Goal: Task Accomplishment & Management: Manage account settings

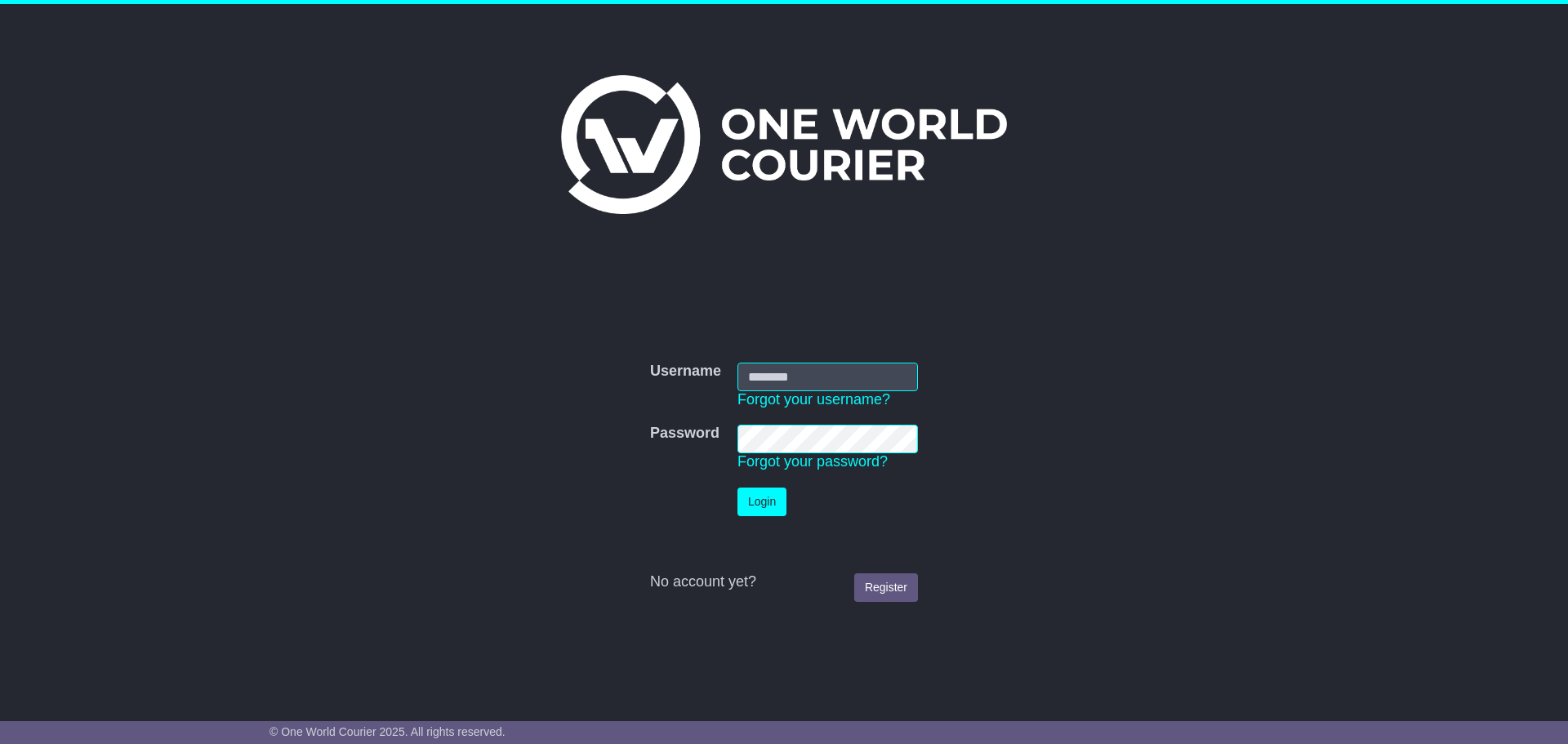
type input "**********"
click at [758, 504] on button "Login" at bounding box center [761, 502] width 49 height 29
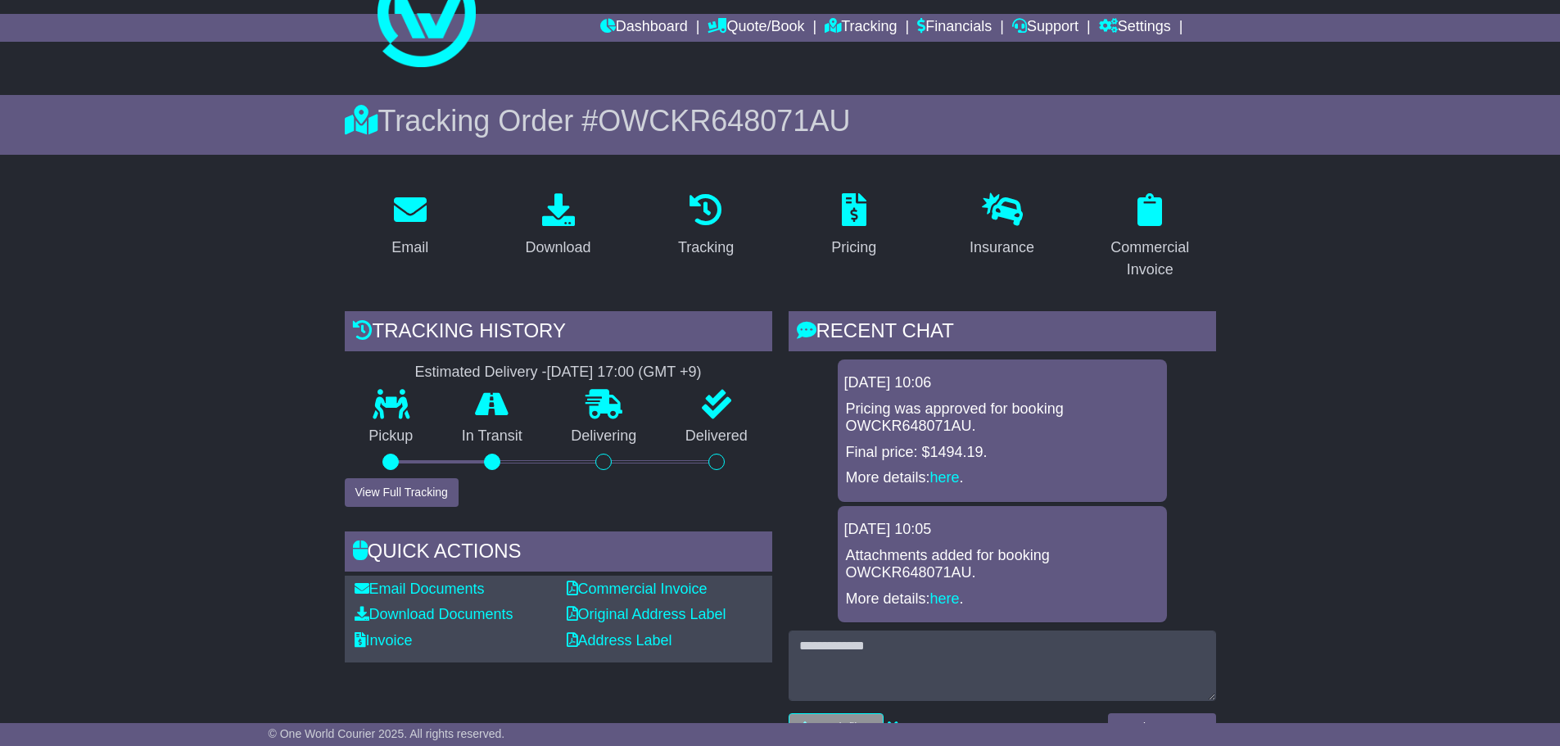
scroll to position [164, 0]
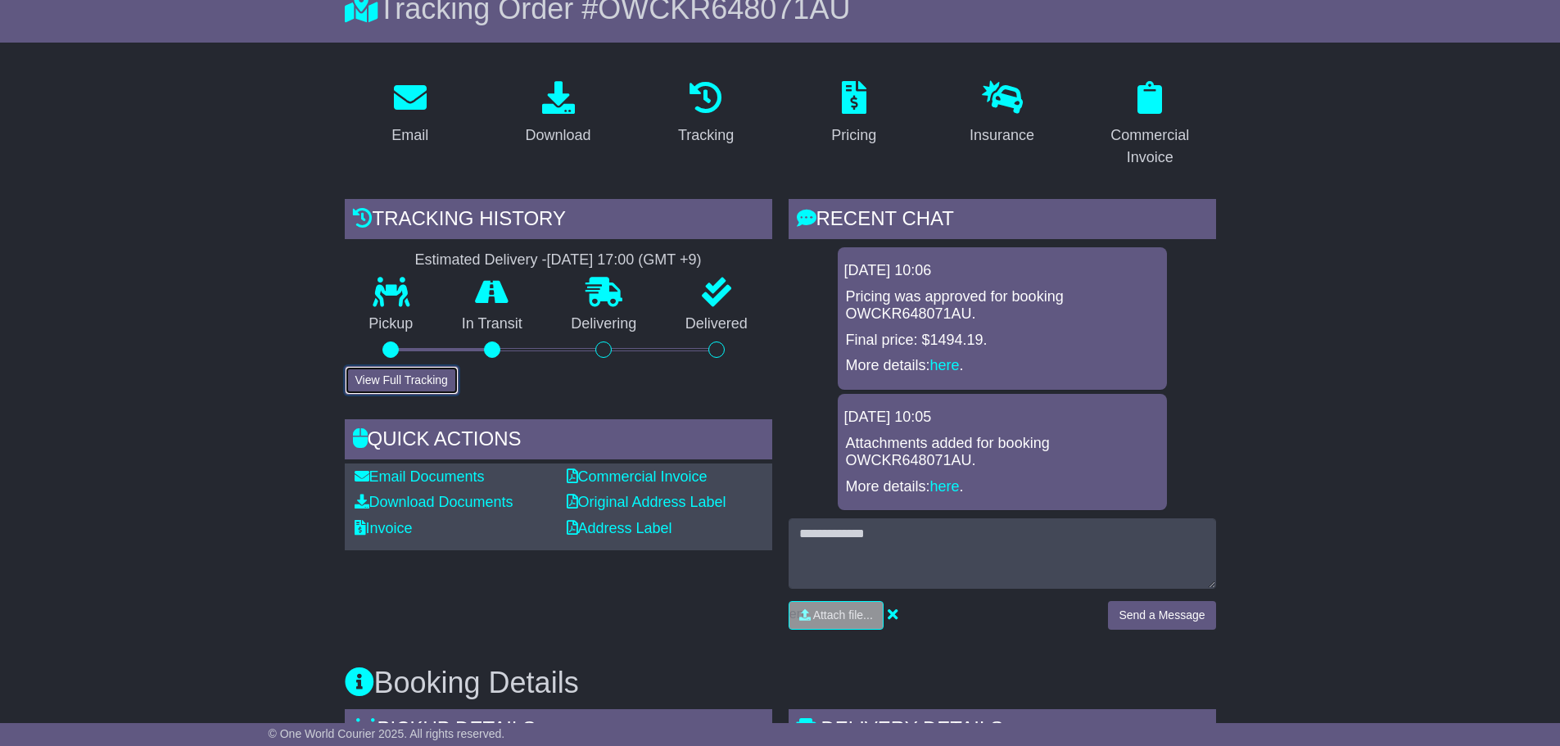
click at [431, 369] on button "View Full Tracking" at bounding box center [402, 380] width 114 height 29
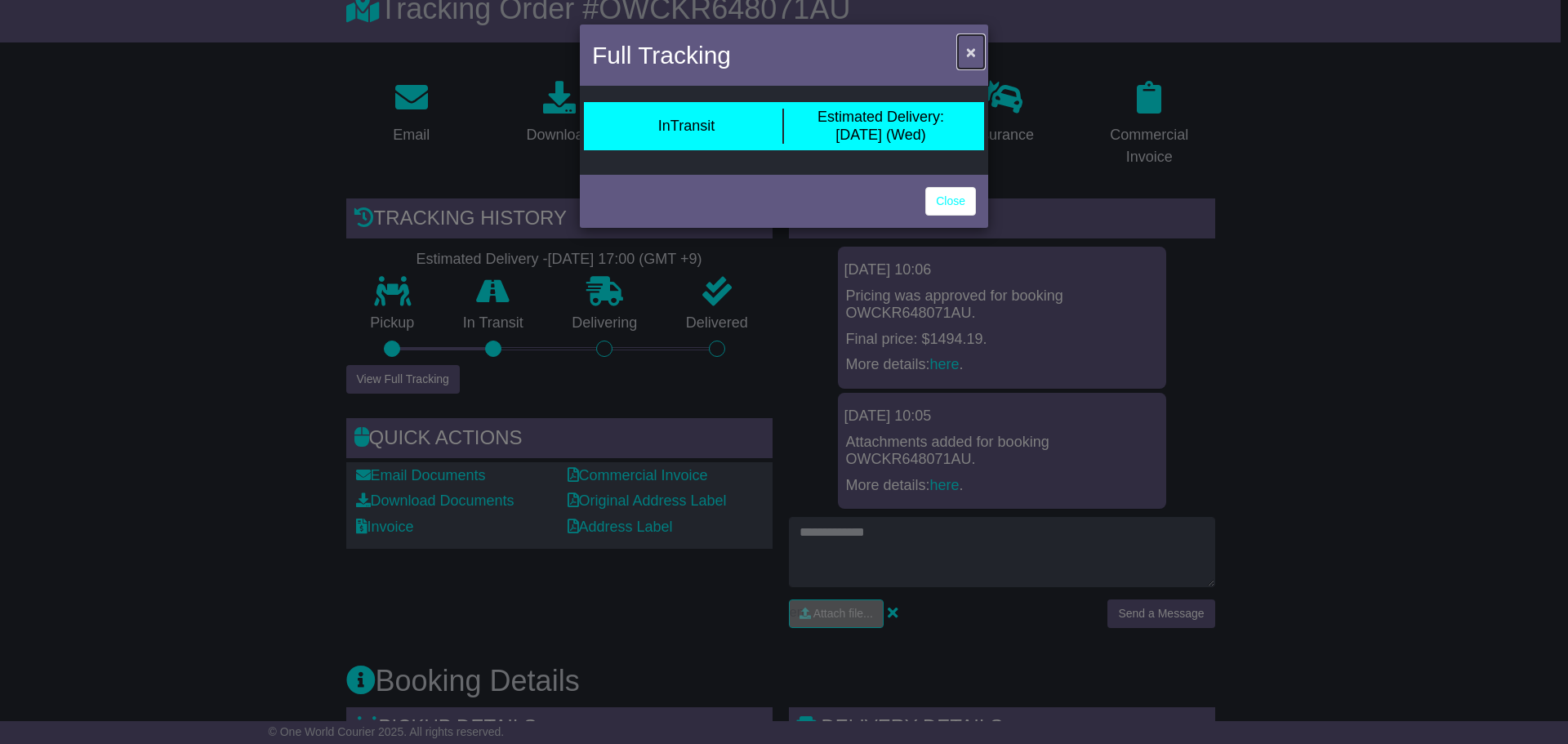
click at [975, 52] on span "×" at bounding box center [971, 52] width 10 height 19
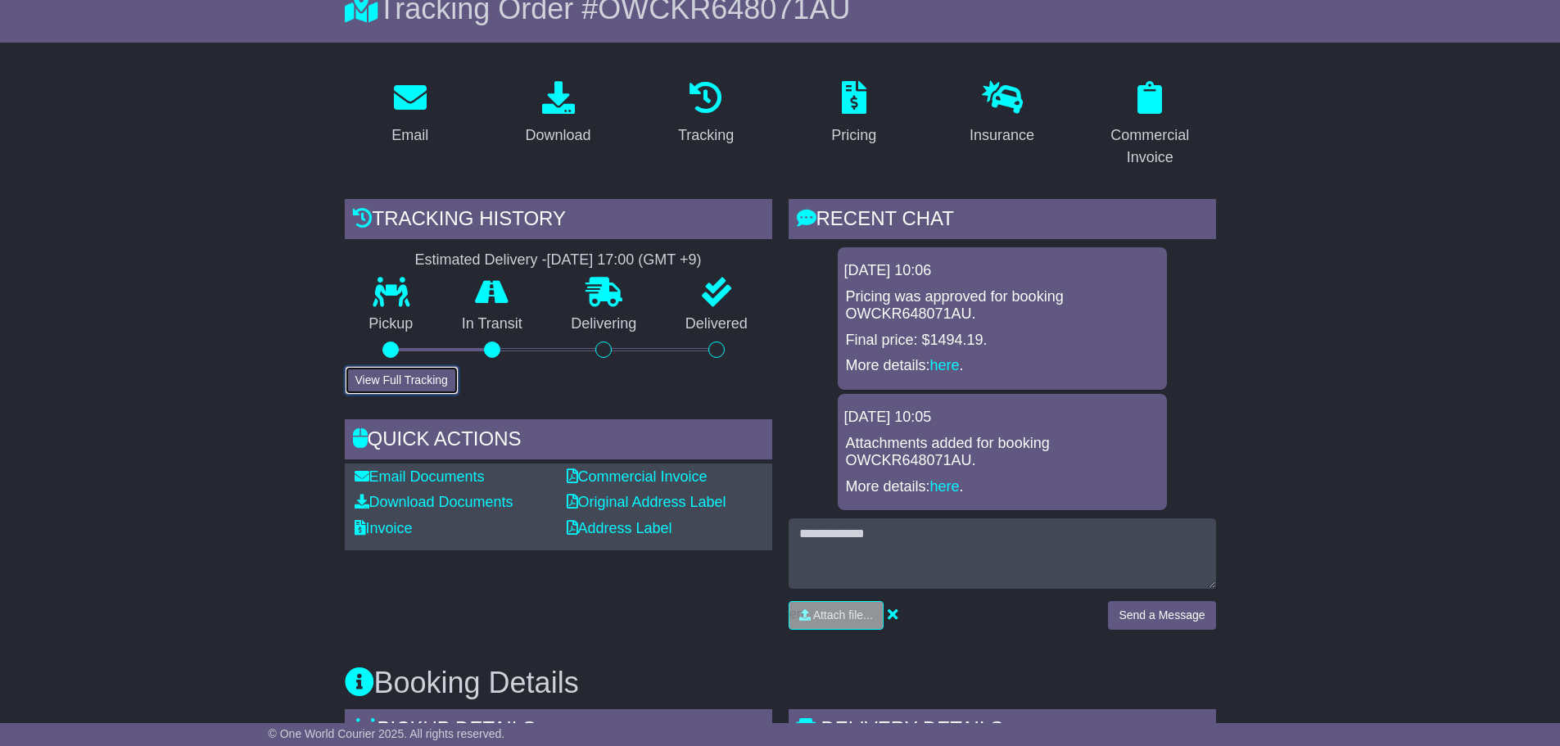
scroll to position [0, 0]
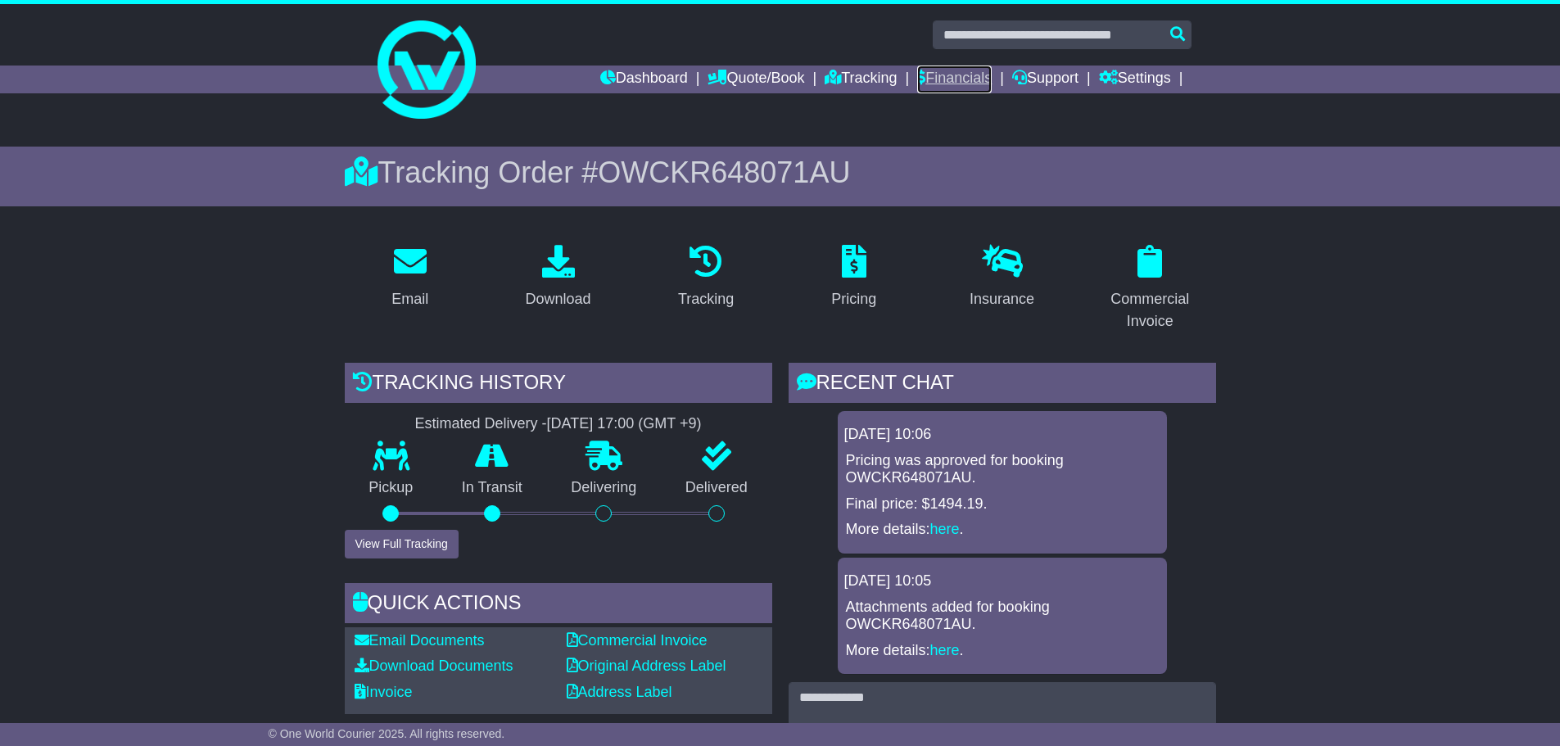
click at [946, 71] on link "Financials" at bounding box center [954, 79] width 74 height 28
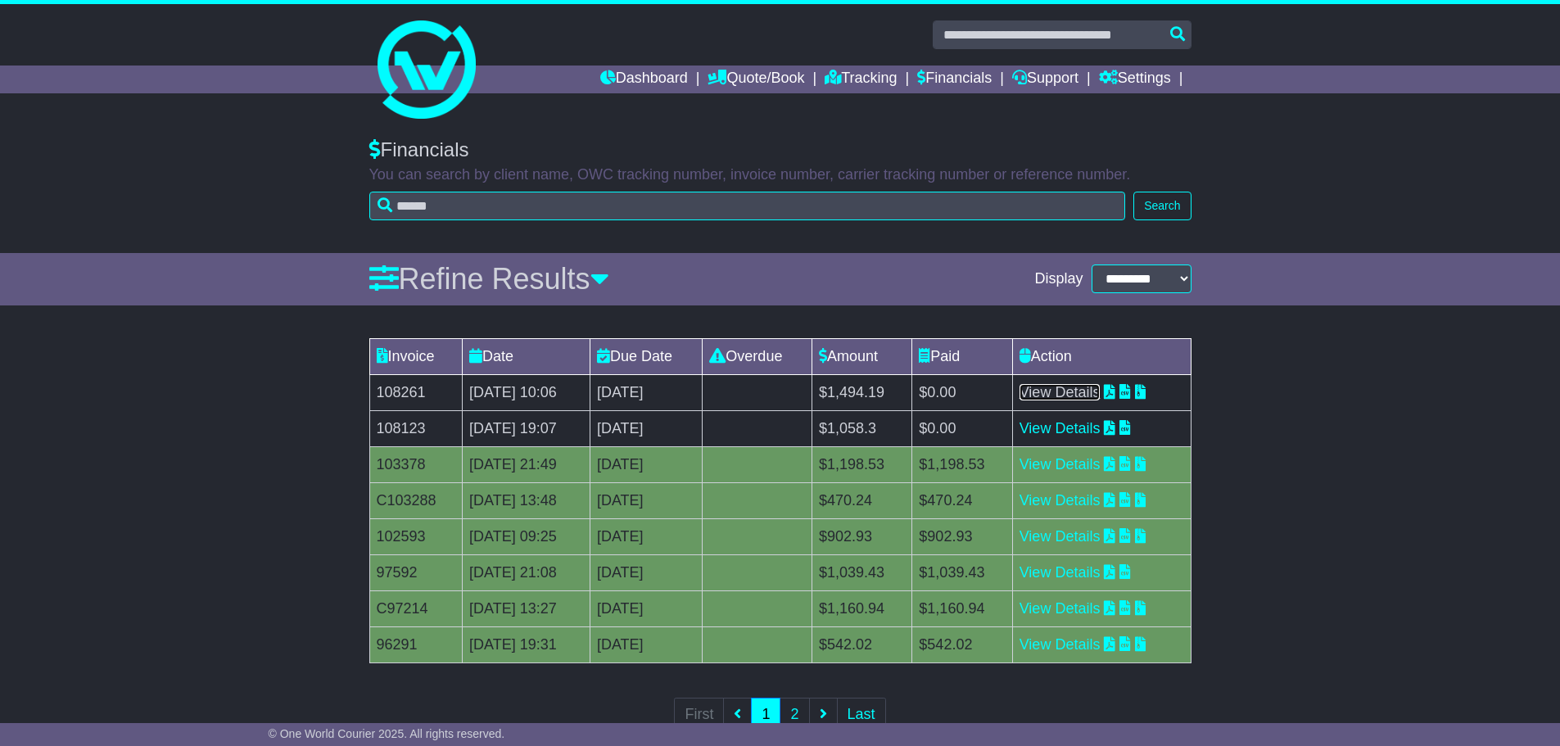
click at [1077, 391] on link "View Details" at bounding box center [1059, 392] width 81 height 16
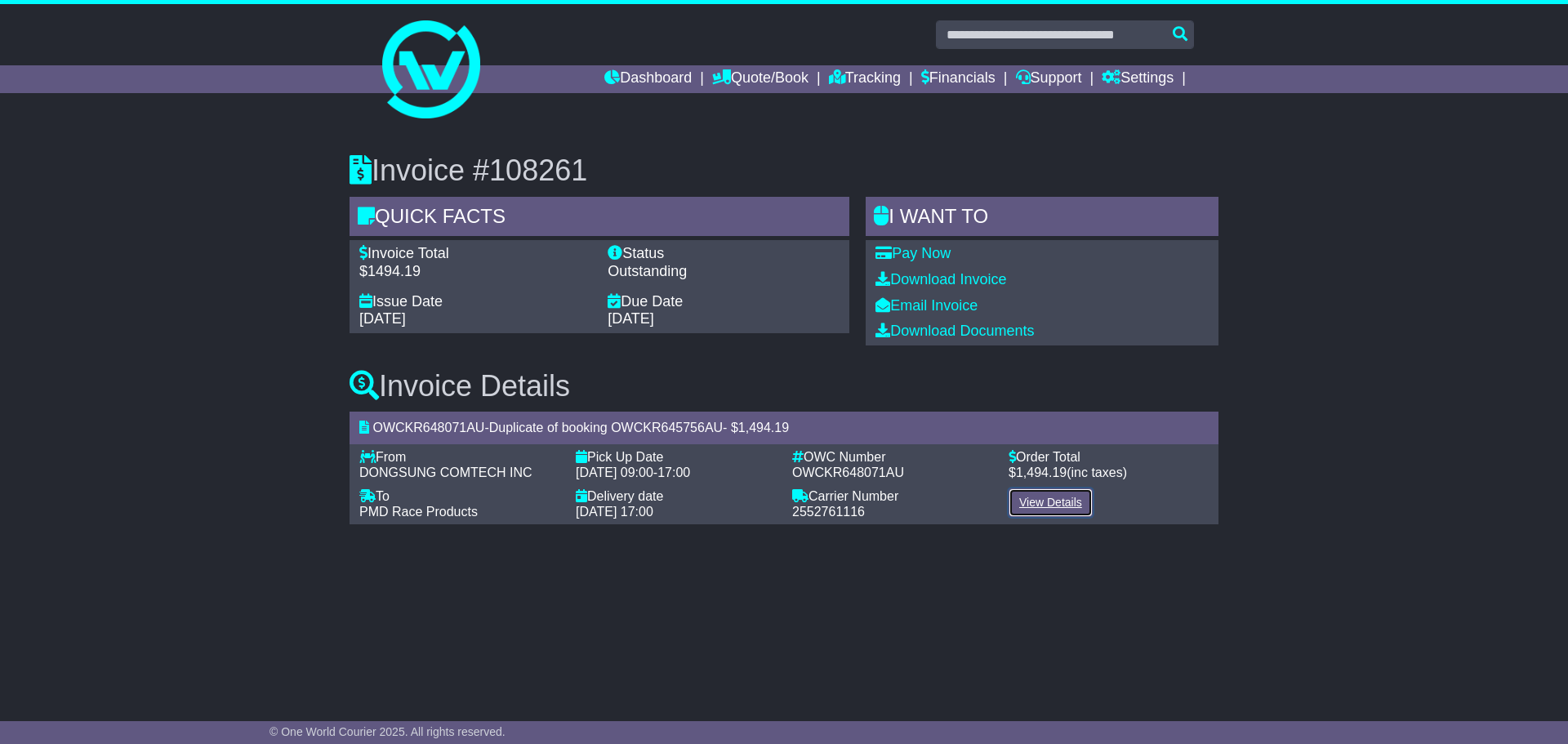
click at [1042, 507] on link "View Details" at bounding box center [1050, 503] width 84 height 29
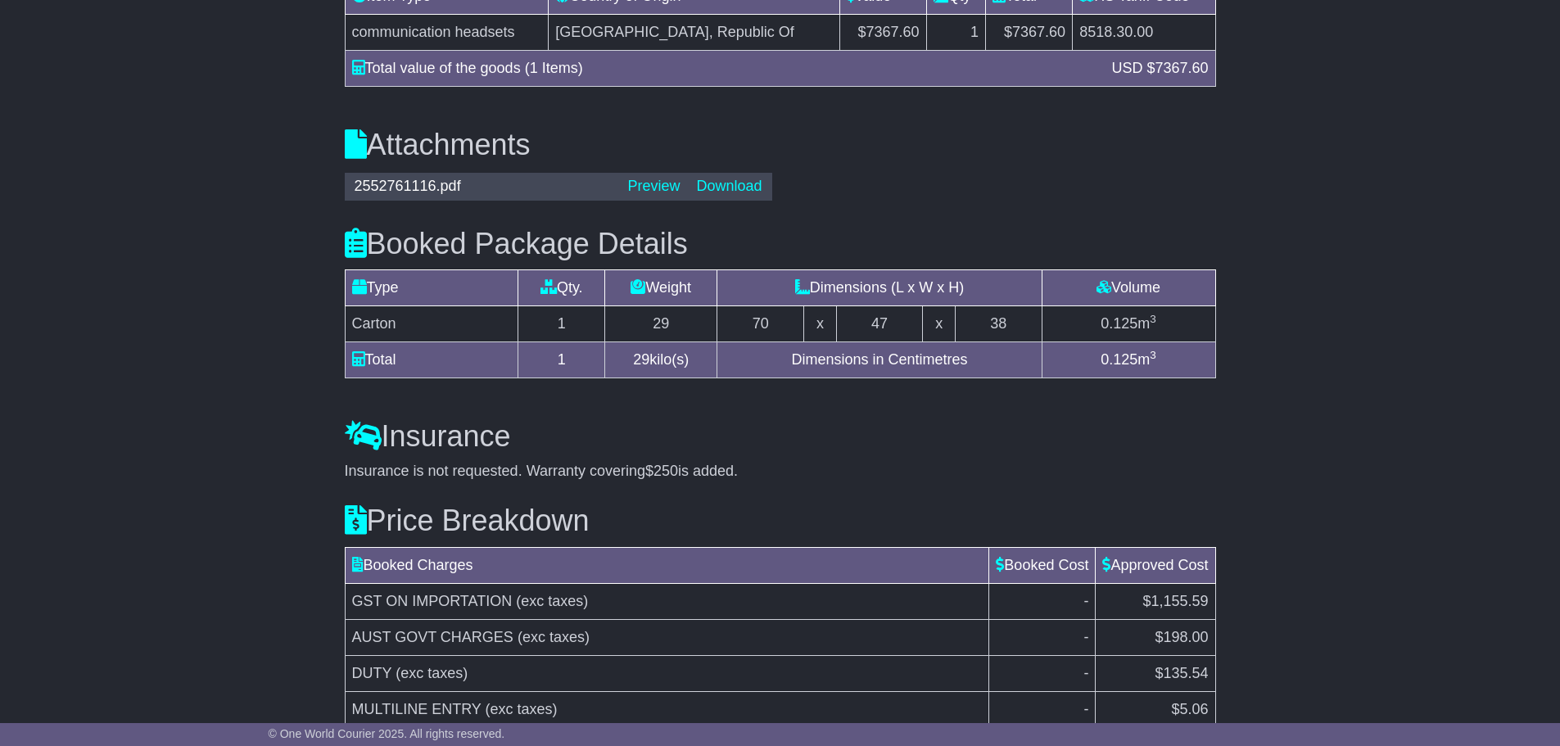
scroll to position [1636, 0]
